Goal: Task Accomplishment & Management: Use online tool/utility

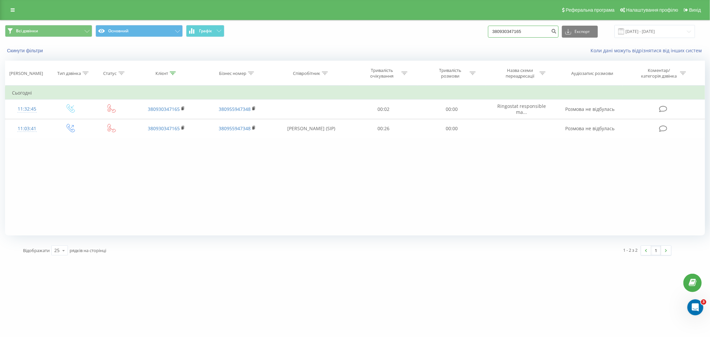
click at [519, 35] on input "380930347165" at bounding box center [523, 32] width 71 height 12
paste input "72052006"
type input "380972052006"
click at [553, 32] on button "submit" at bounding box center [553, 32] width 9 height 12
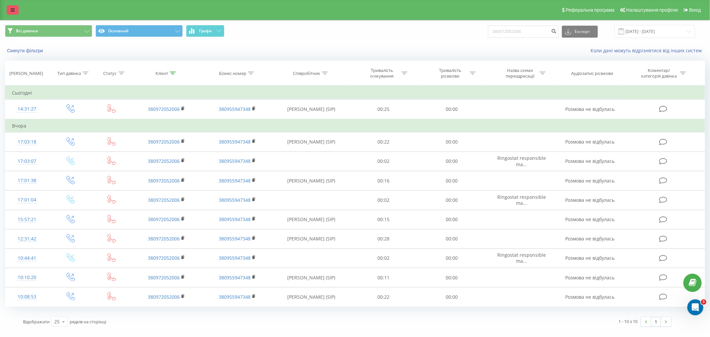
click at [12, 8] on icon at bounding box center [13, 10] width 4 height 5
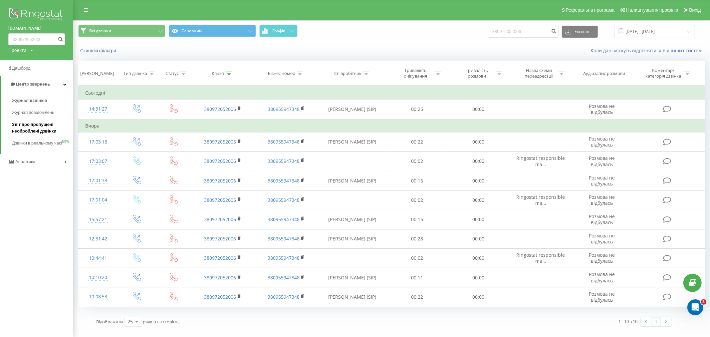
click at [39, 133] on span "Звіт про пропущені необроблені дзвінки" at bounding box center [41, 127] width 58 height 13
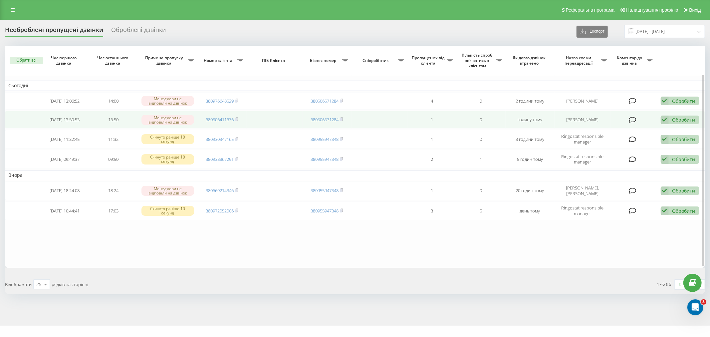
click at [691, 113] on td "Обробити Не вдалося зв'язатися Зв'язався з клієнтом за допомогою іншого каналу …" at bounding box center [680, 120] width 49 height 18
click at [680, 122] on div "Обробити" at bounding box center [683, 119] width 23 height 6
click at [667, 145] on div "Зв'язався з клієнтом за допомогою іншого каналу" at bounding box center [636, 142] width 124 height 12
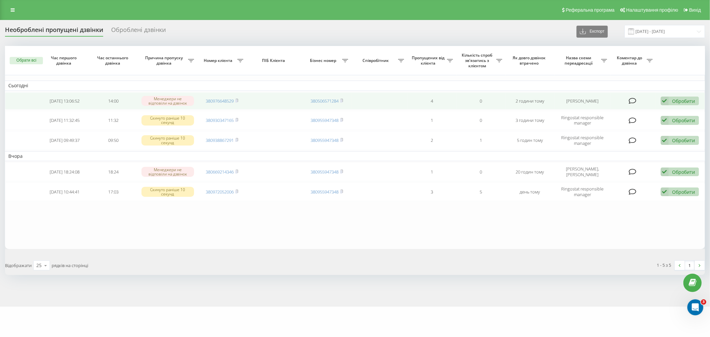
click at [669, 97] on div "Обробити Не вдалося зв'язатися Зв'язався з клієнтом за допомогою іншого каналу …" at bounding box center [679, 100] width 38 height 9
click at [669, 119] on div "Зв'язався з клієнтом за допомогою іншого каналу" at bounding box center [636, 123] width 124 height 12
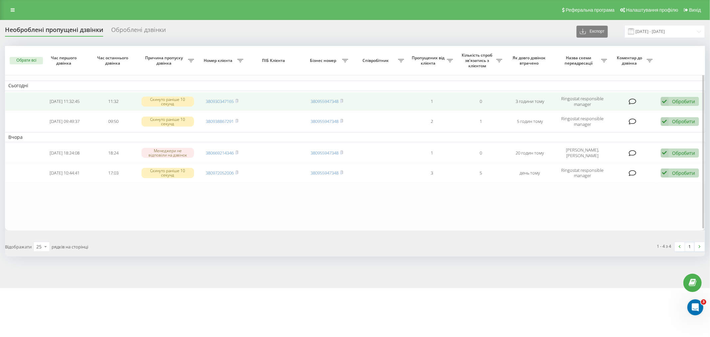
click at [239, 102] on td "380930347165" at bounding box center [221, 101] width 49 height 19
click at [237, 100] on rect at bounding box center [236, 101] width 2 height 3
